Goal: Communication & Community: Ask a question

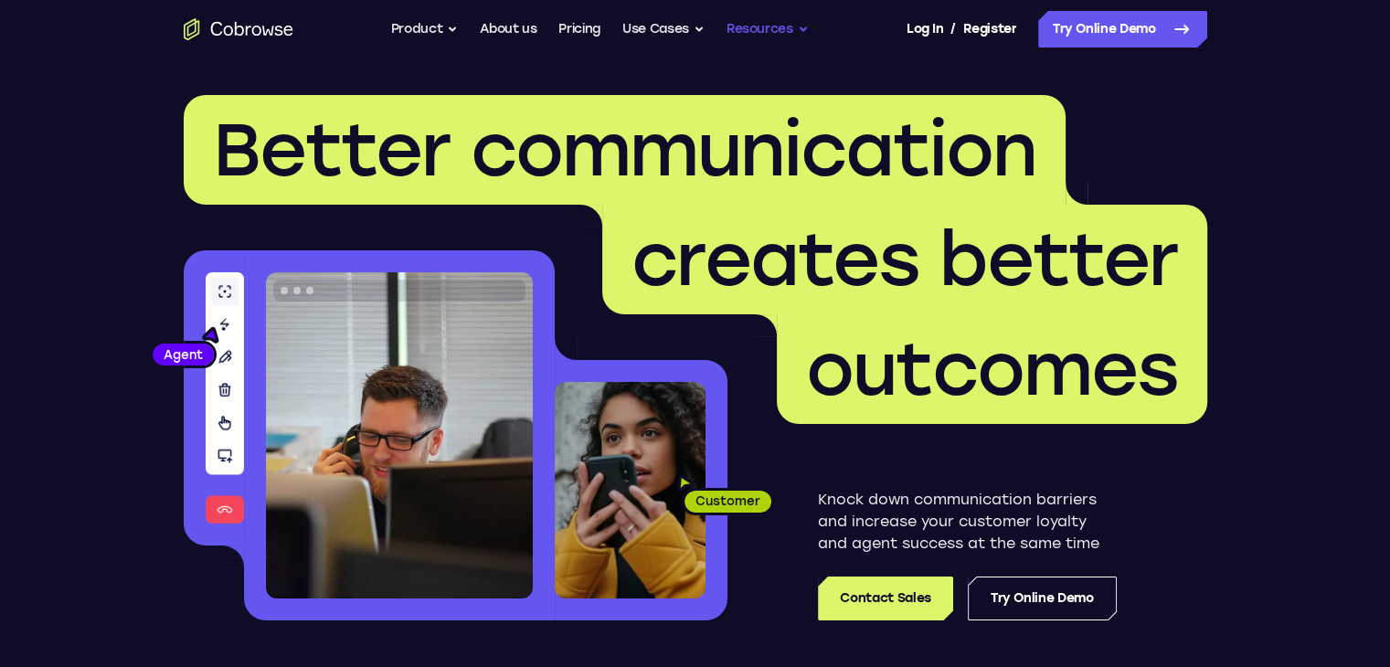
click at [780, 28] on button "Resources" at bounding box center [767, 29] width 82 height 37
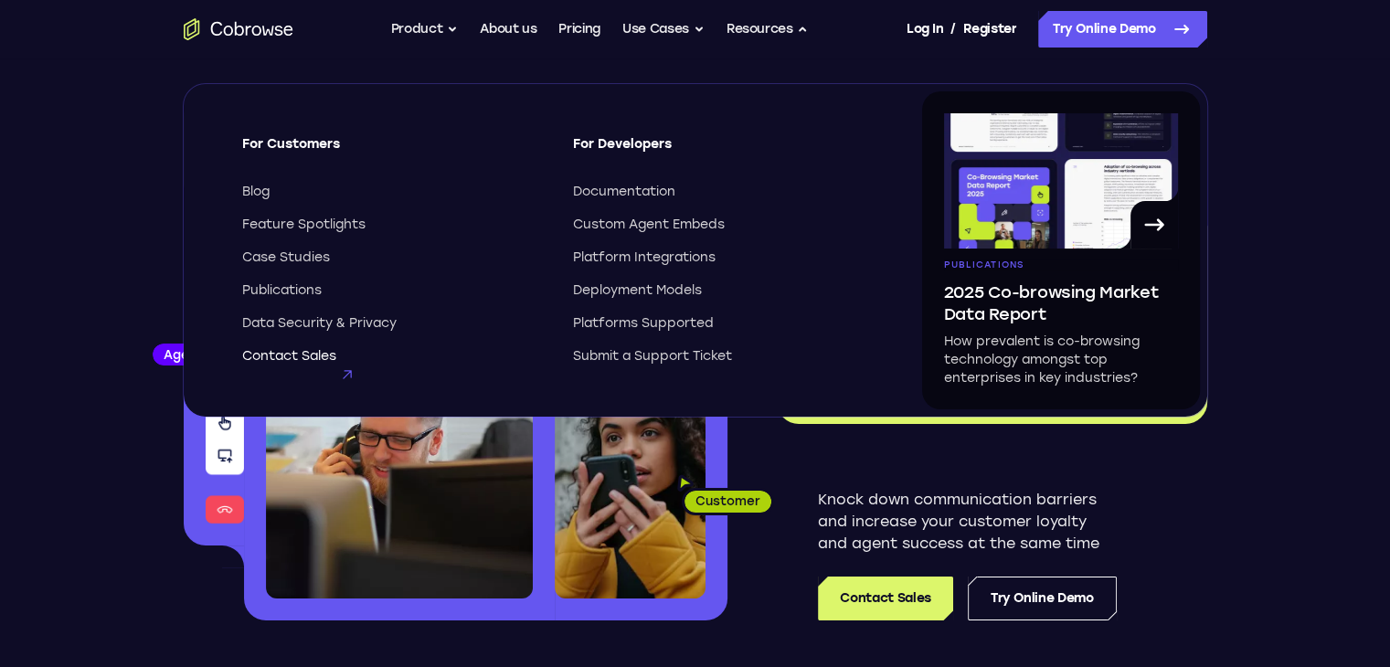
click at [300, 349] on span "Contact Sales" at bounding box center [289, 356] width 94 height 18
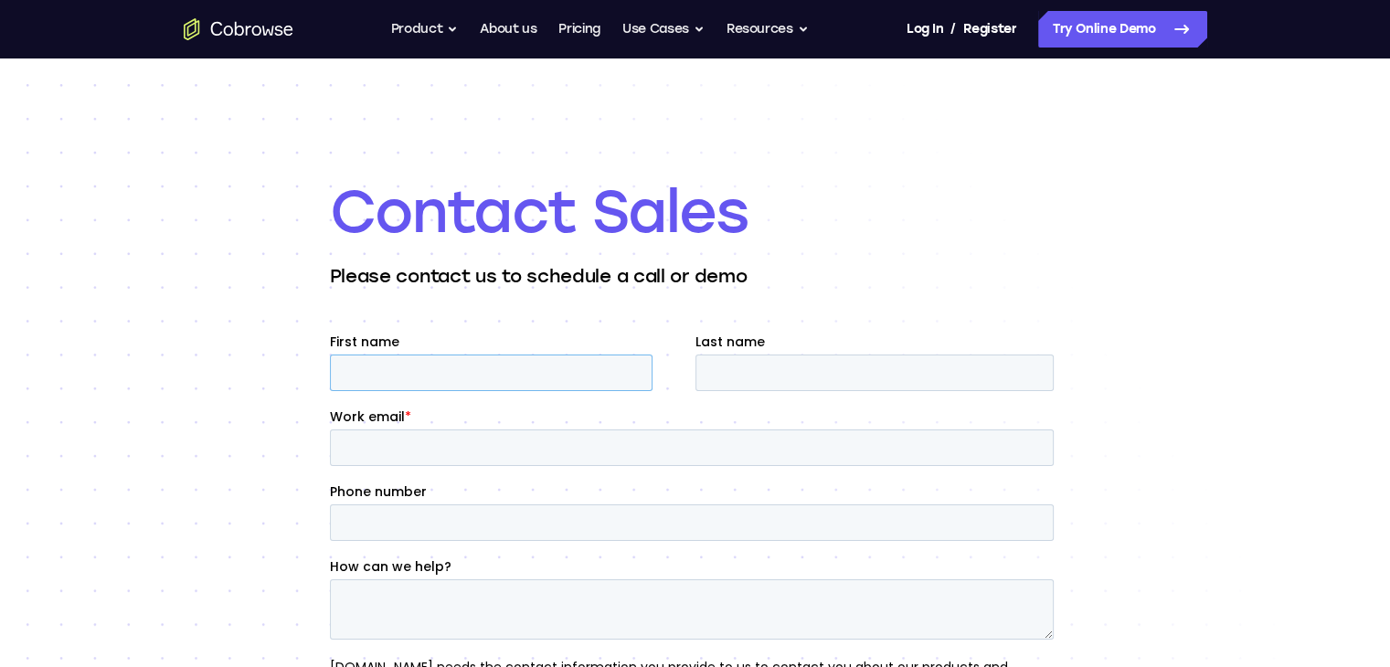
drag, startPoint x: 535, startPoint y: 368, endPoint x: 529, endPoint y: 384, distance: 16.8
click at [532, 375] on input "First name" at bounding box center [490, 372] width 322 height 37
type input "Isabel"
click at [806, 385] on input "Last name" at bounding box center [873, 372] width 358 height 37
type input "Isabel Garcia"
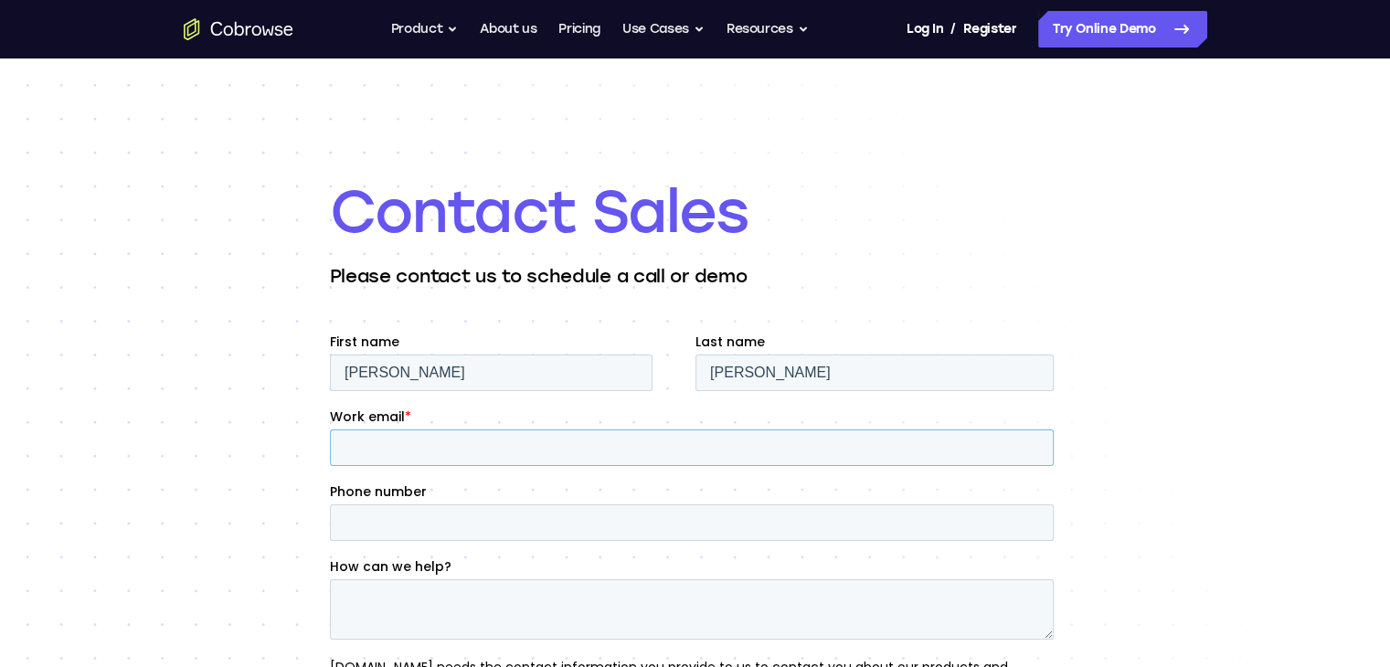
type input "i.garcia@nettyawards.com"
type input "19173841330"
click at [660, 605] on textarea "How can we help?" at bounding box center [691, 609] width 724 height 60
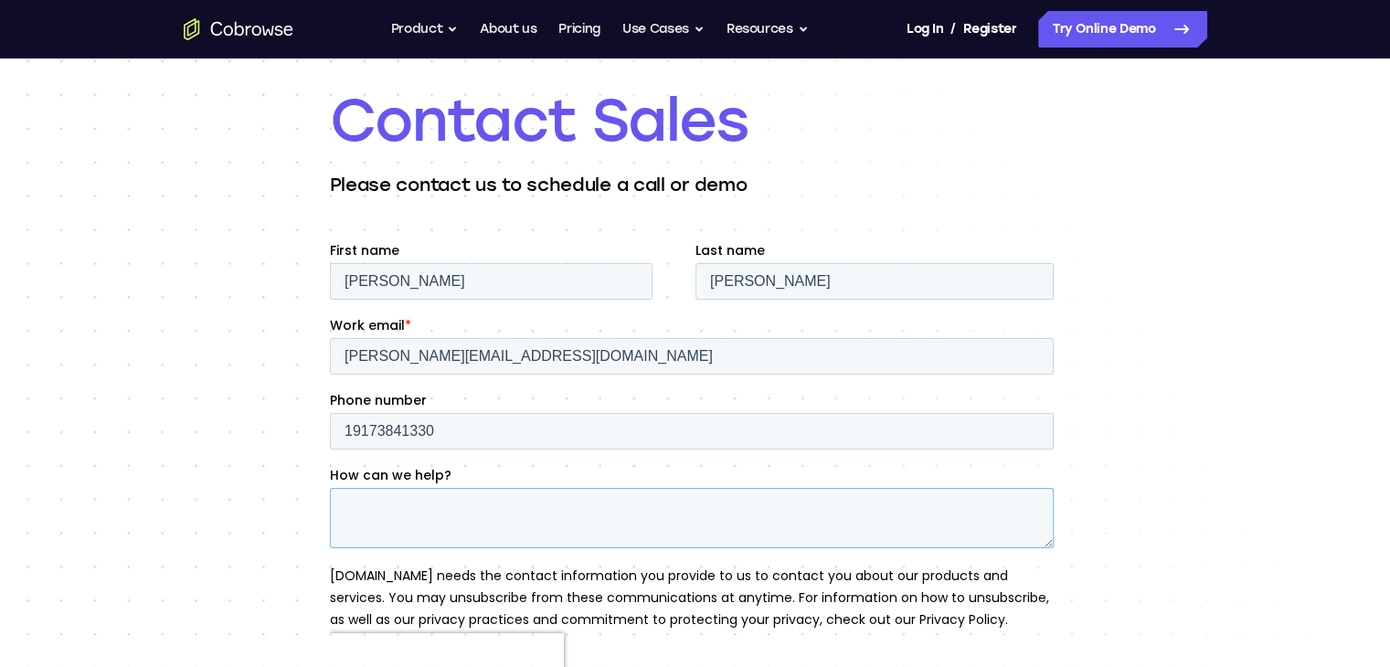
click at [622, 539] on textarea "How can we help?" at bounding box center [691, 518] width 724 height 60
paste textarea "Hey team! I’m reaching out because we’re recognizing standout work in tech, des…"
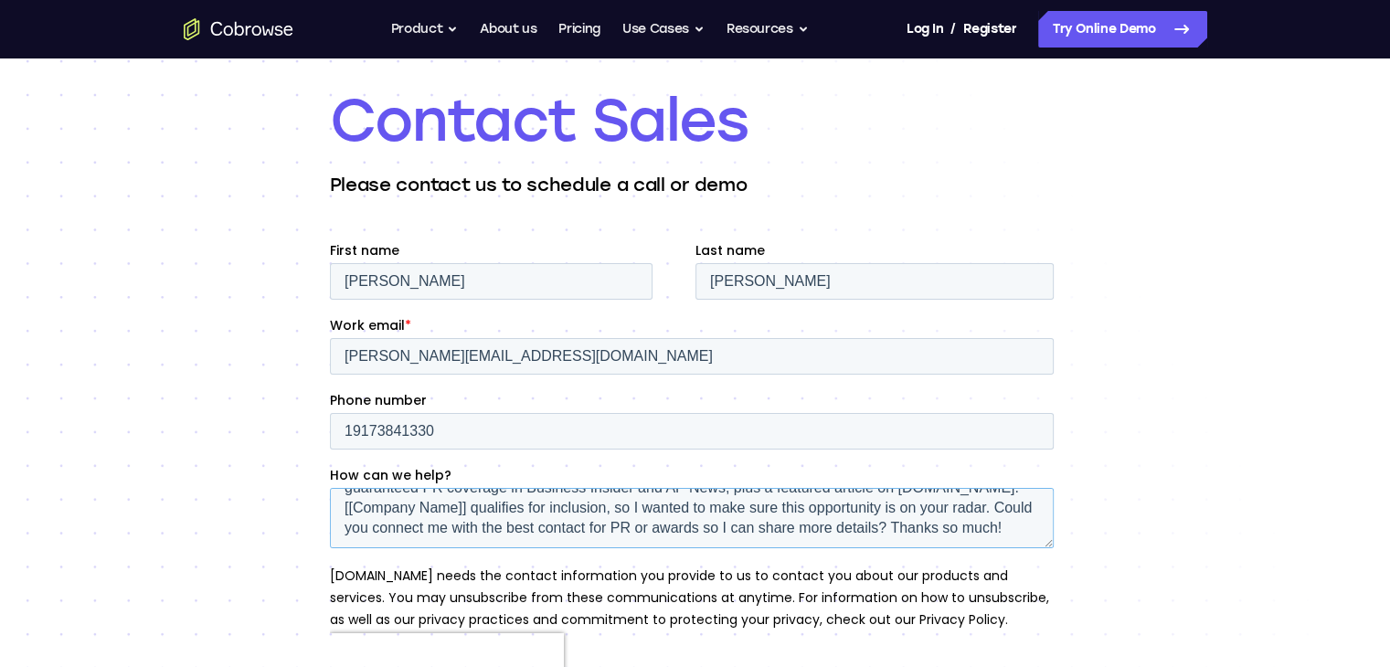
scroll to position [52, 0]
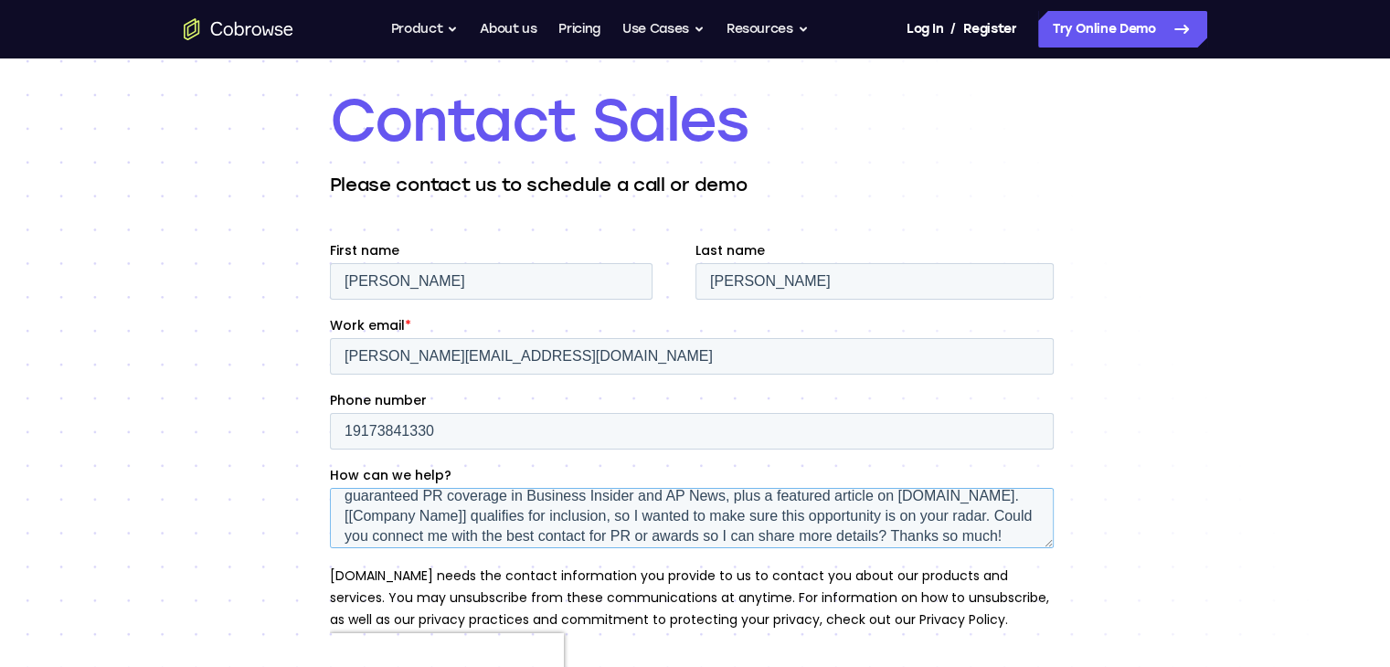
drag, startPoint x: 342, startPoint y: 517, endPoint x: 468, endPoint y: 522, distance: 126.2
click at [468, 522] on textarea "Hey team! I’m reaching out because we’re recognizing standout work in tech, des…" at bounding box center [691, 518] width 724 height 60
click at [1020, 495] on textarea "Hey team! I’m reaching out because we’re recognizing standout work in tech, des…" at bounding box center [691, 518] width 724 height 60
paste textarea "Cobrowse.io"
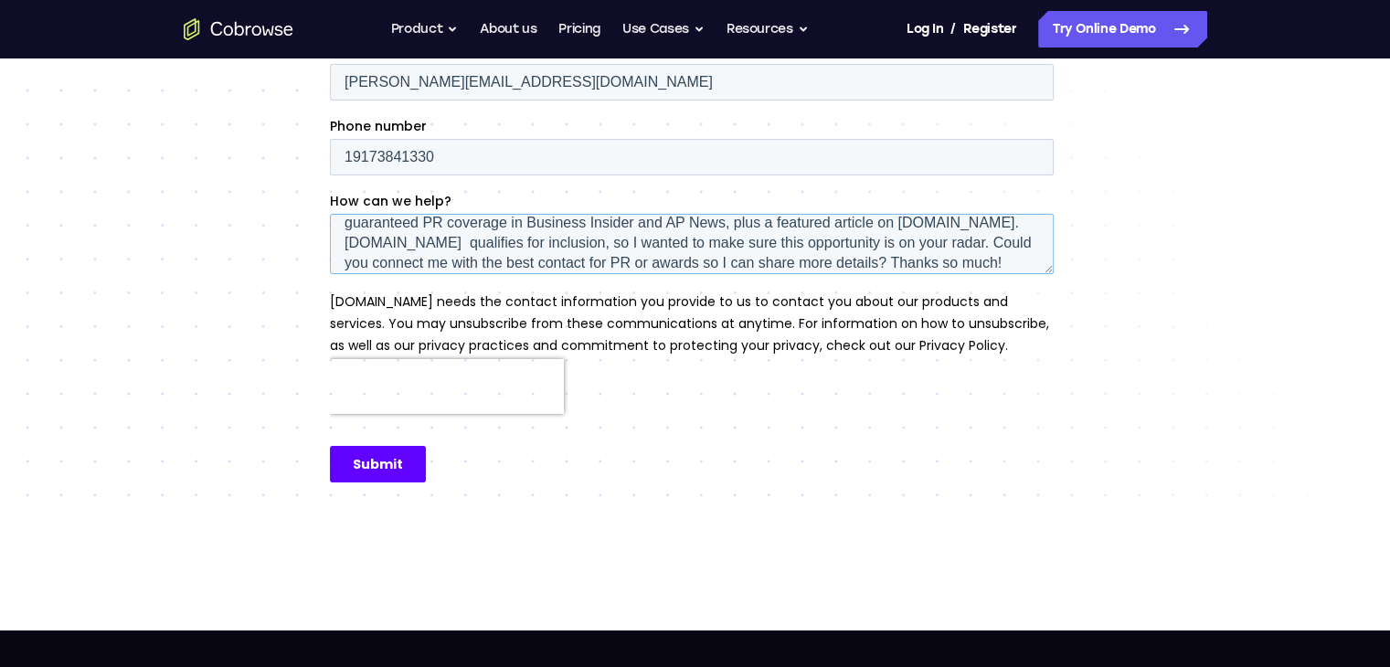
scroll to position [457, 0]
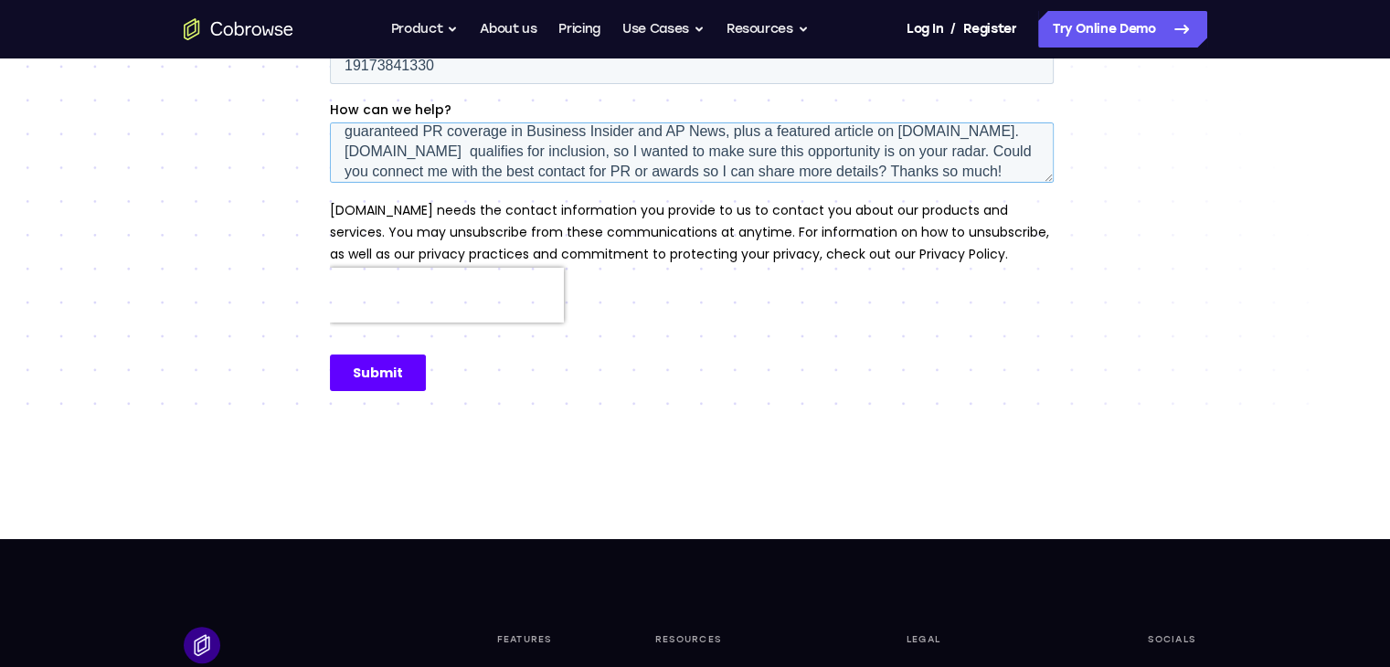
type textarea "Hey team! I’m reaching out because we’re recognizing standout work in tech, des…"
click at [375, 366] on input "Submit" at bounding box center [377, 372] width 96 height 37
click at [390, 367] on input "Submit" at bounding box center [377, 372] width 96 height 37
